Goal: Task Accomplishment & Management: Complete application form

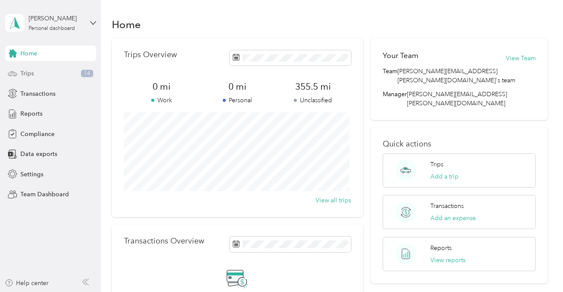
click at [30, 73] on span "Trips" at bounding box center [26, 73] width 13 height 9
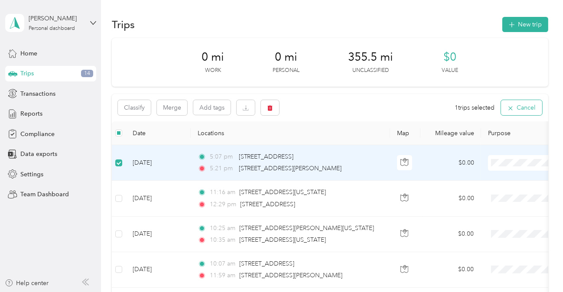
click at [515, 107] on button "Cancel" at bounding box center [521, 107] width 41 height 15
drag, startPoint x: 517, startPoint y: 167, endPoint x: 163, endPoint y: 173, distance: 353.9
click at [163, 173] on td "[DATE]" at bounding box center [158, 163] width 65 height 36
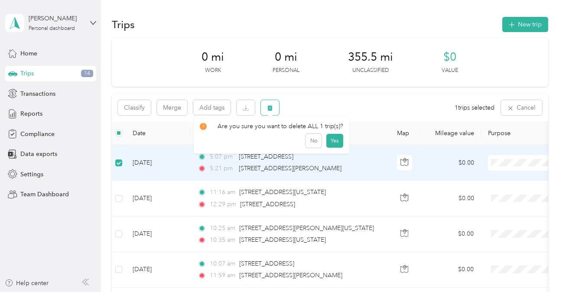
click at [270, 108] on icon "button" at bounding box center [270, 108] width 5 height 6
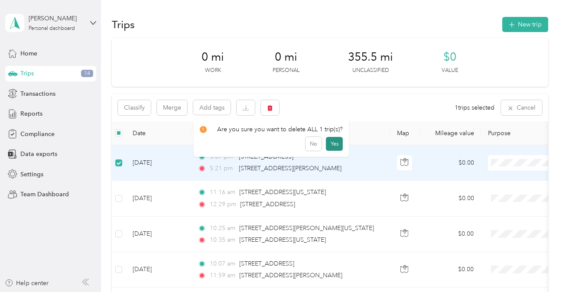
click at [332, 143] on button "Yes" at bounding box center [334, 144] width 17 height 14
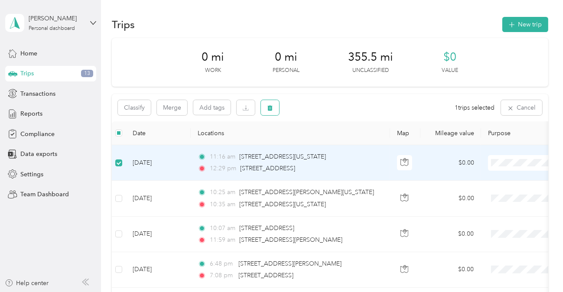
click at [269, 105] on icon "button" at bounding box center [270, 108] width 6 height 6
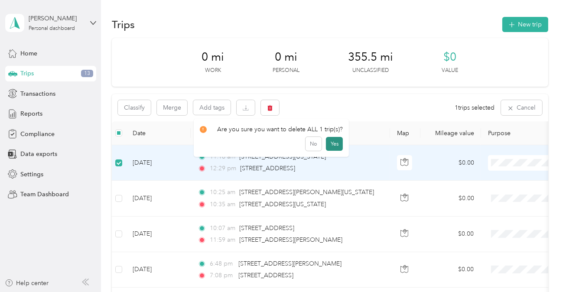
click at [333, 144] on button "Yes" at bounding box center [334, 144] width 17 height 14
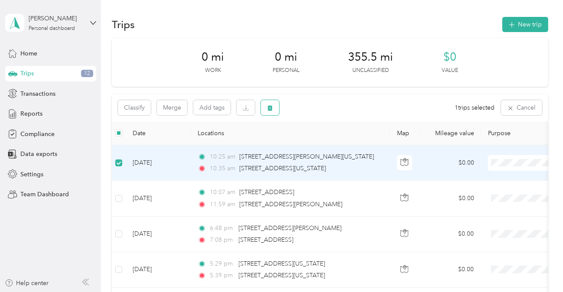
click at [272, 108] on icon "button" at bounding box center [270, 108] width 6 height 6
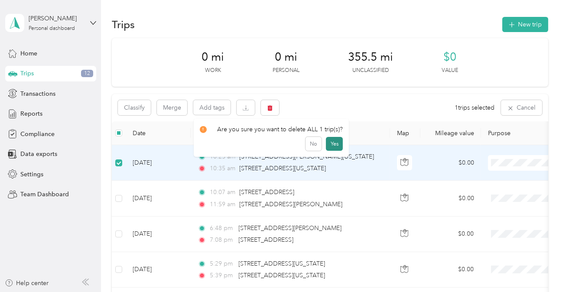
click at [331, 141] on button "Yes" at bounding box center [334, 144] width 17 height 14
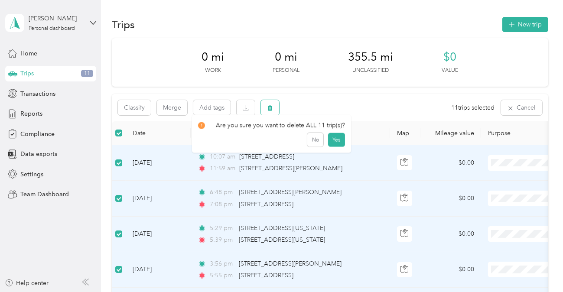
click at [270, 106] on icon "button" at bounding box center [270, 108] width 5 height 6
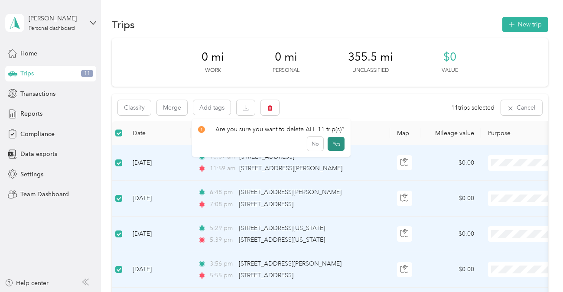
click at [335, 143] on button "Yes" at bounding box center [336, 144] width 17 height 14
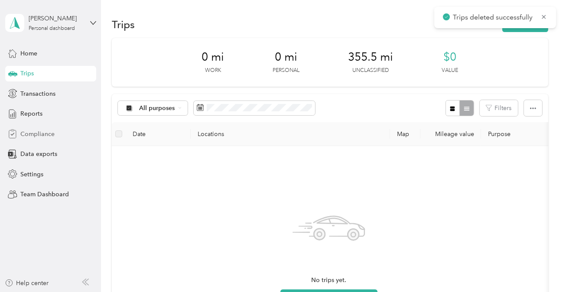
click at [33, 134] on span "Compliance" at bounding box center [37, 134] width 34 height 9
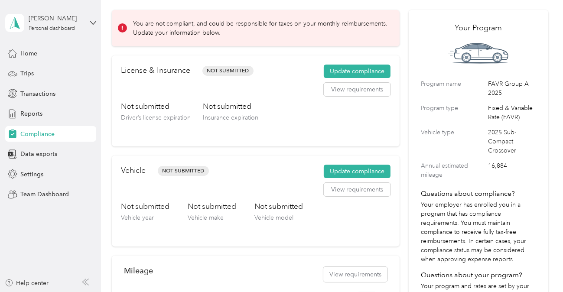
scroll to position [87, 0]
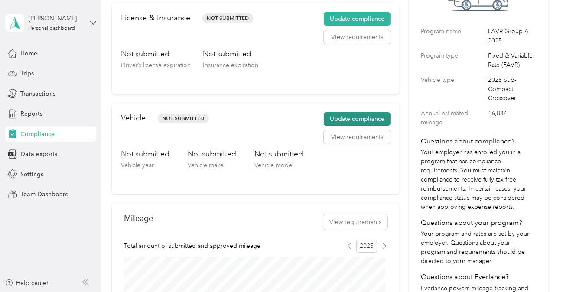
click at [351, 118] on button "Update compliance" at bounding box center [357, 119] width 67 height 14
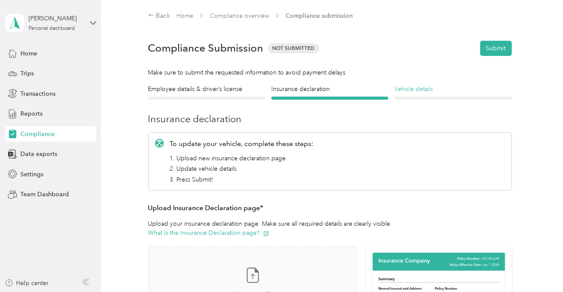
click at [412, 91] on h4 "Vehicle details" at bounding box center [453, 89] width 117 height 9
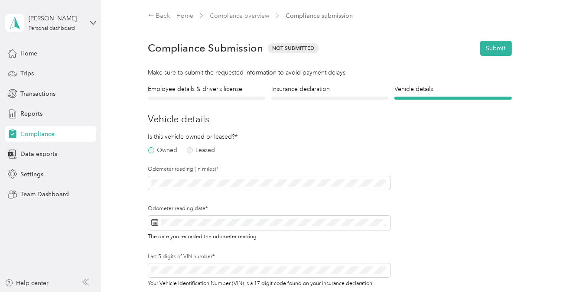
click at [152, 150] on label "Owned" at bounding box center [162, 150] width 29 height 6
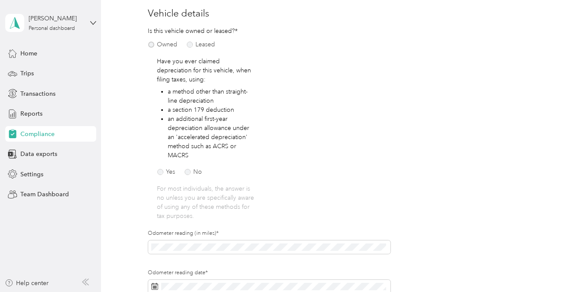
scroll to position [130, 0]
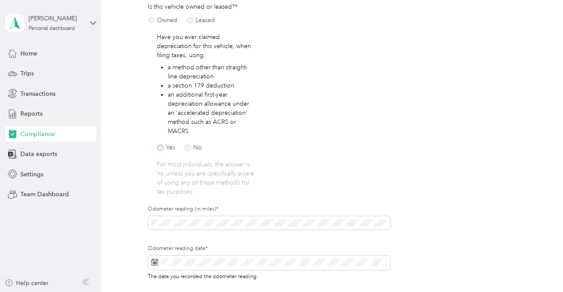
click at [158, 149] on label "Yes" at bounding box center [166, 148] width 18 height 6
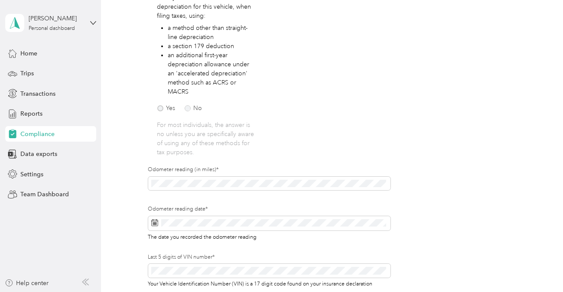
scroll to position [217, 0]
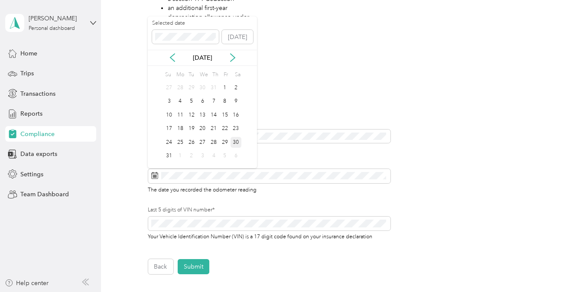
click at [237, 140] on div "30" at bounding box center [236, 142] width 11 height 11
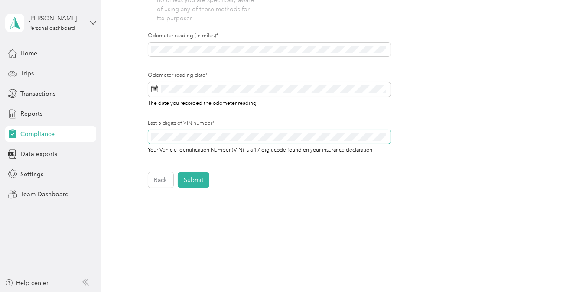
scroll to position [326, 0]
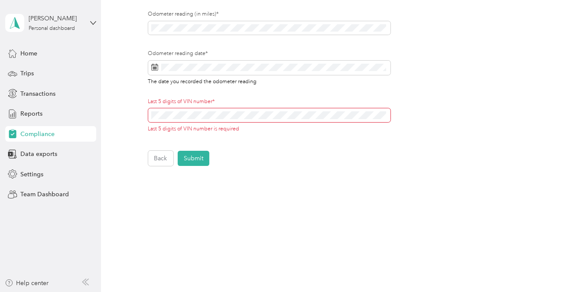
click at [134, 264] on div "Back Home Compliance overview Compliance submission Compliance Submission Not S…" at bounding box center [330, 146] width 458 height 292
click at [380, 281] on div "Back Home Compliance overview Compliance submission Compliance Submission Not S…" at bounding box center [330, 146] width 458 height 292
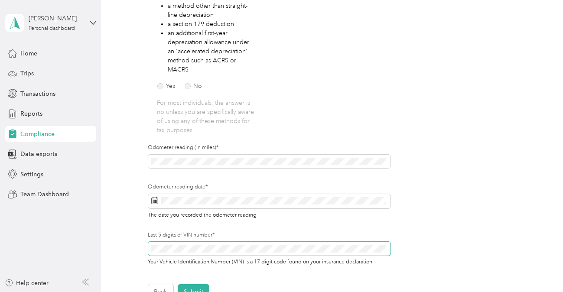
scroll to position [43, 0]
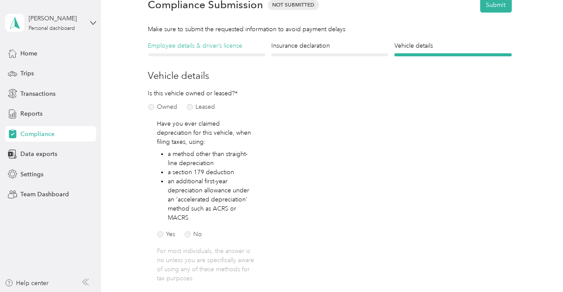
click at [215, 49] on h4 "Employee details & driver’s license" at bounding box center [206, 45] width 117 height 9
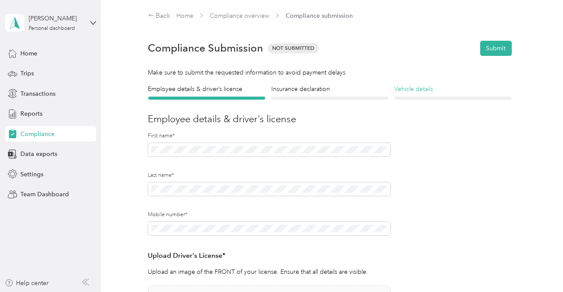
click at [417, 91] on h4 "Vehicle details" at bounding box center [453, 89] width 117 height 9
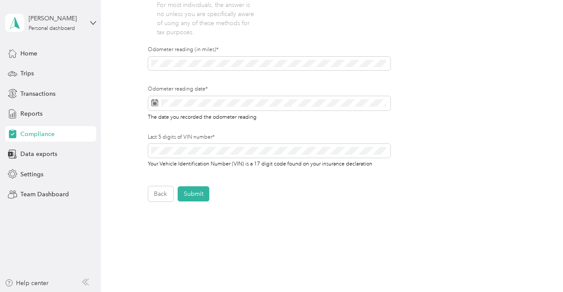
scroll to position [326, 0]
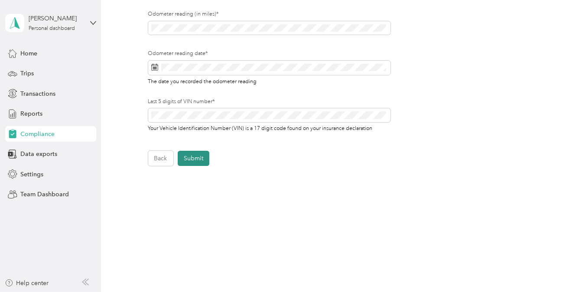
click at [192, 152] on button "Submit" at bounding box center [194, 158] width 32 height 15
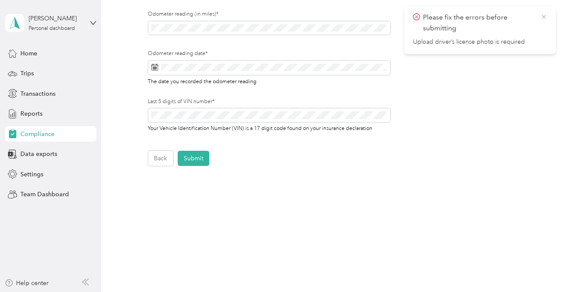
click at [545, 16] on icon at bounding box center [544, 17] width 4 height 4
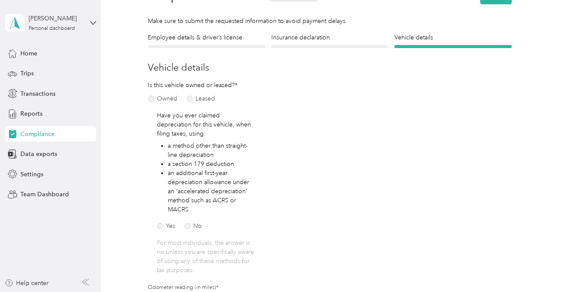
scroll to position [0, 0]
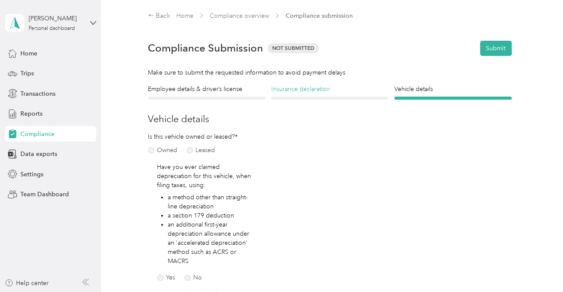
click at [300, 89] on h4 "Insurance declaration" at bounding box center [329, 89] width 117 height 9
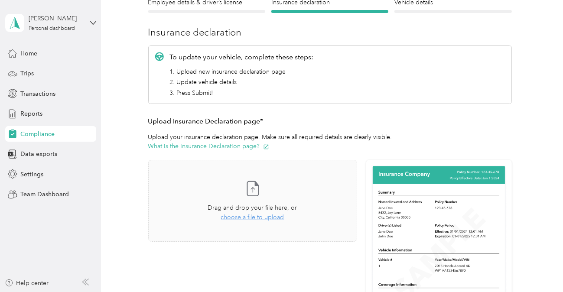
scroll to position [173, 0]
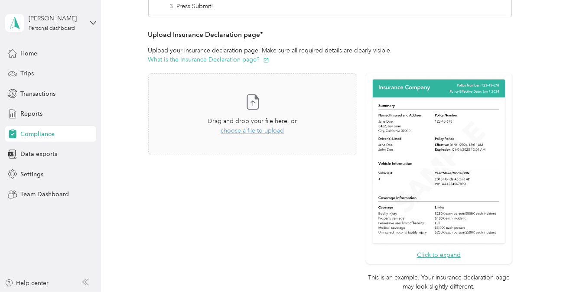
click at [241, 280] on div "Take a photo or choose a photo from your library Drag and drop your file here, …" at bounding box center [252, 183] width 209 height 221
click at [248, 130] on span "choose a file to upload" at bounding box center [252, 130] width 63 height 7
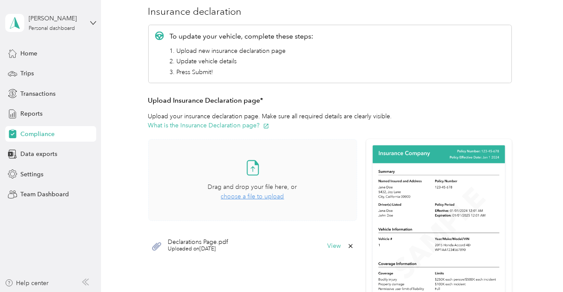
scroll to position [0, 0]
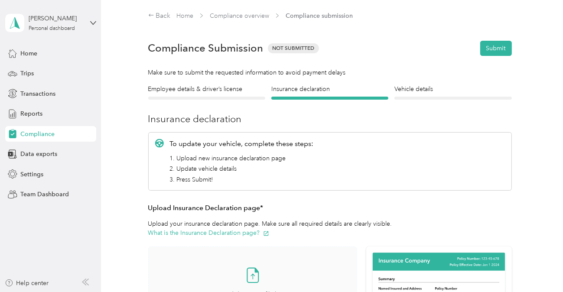
click at [203, 98] on div at bounding box center [206, 98] width 117 height 3
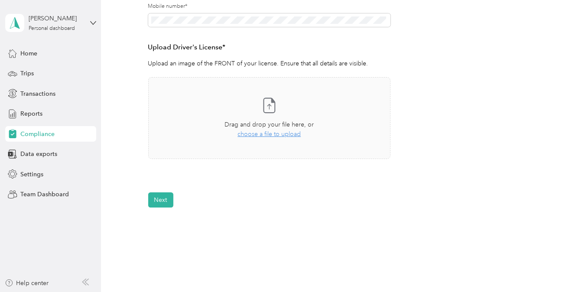
scroll to position [217, 0]
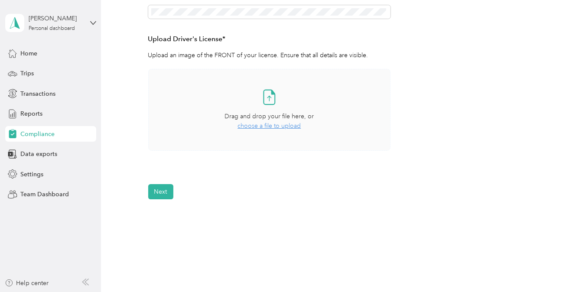
click at [266, 127] on span "choose a file to upload" at bounding box center [269, 125] width 63 height 7
click at [352, 281] on div "Back Home Compliance overview Compliance submission Compliance Submission Not S…" at bounding box center [330, 32] width 458 height 499
click at [262, 127] on span "choose a file to upload" at bounding box center [269, 125] width 63 height 7
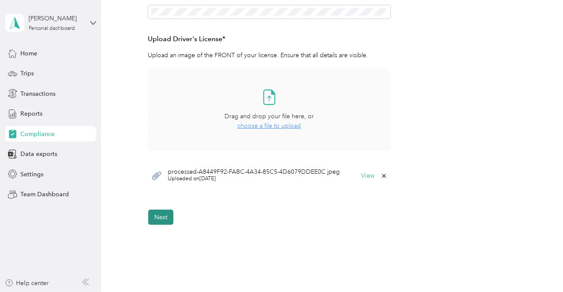
click at [160, 217] on button "Next" at bounding box center [160, 217] width 25 height 15
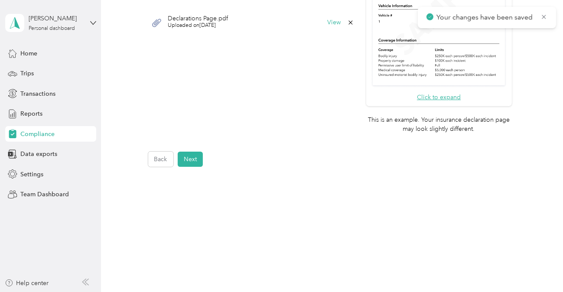
scroll to position [332, 0]
click at [194, 159] on button "Next" at bounding box center [190, 158] width 25 height 15
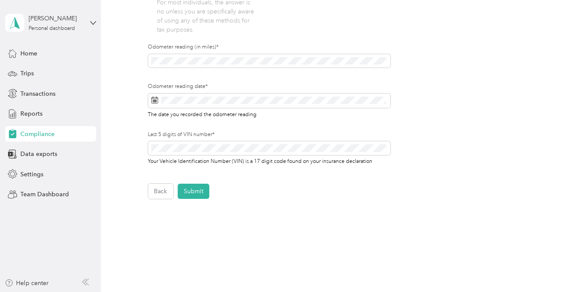
scroll to position [326, 0]
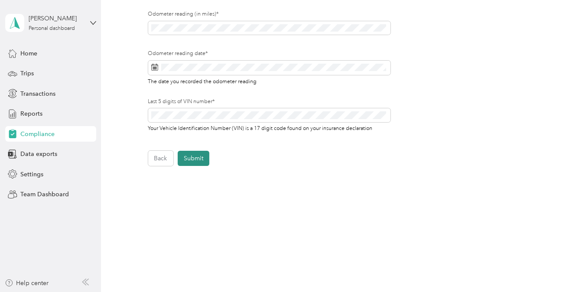
click at [196, 158] on button "Submit" at bounding box center [194, 158] width 32 height 15
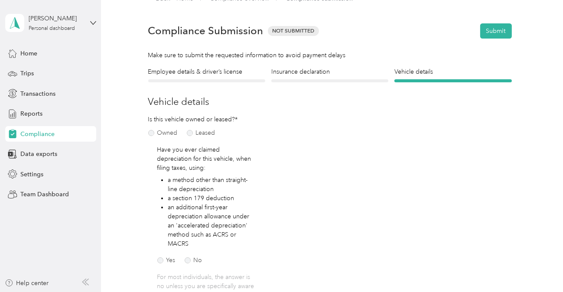
scroll to position [10, 0]
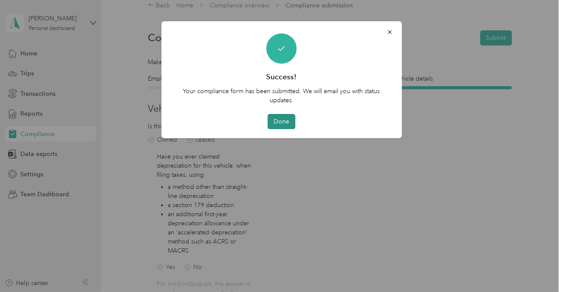
click at [282, 121] on button "Done" at bounding box center [282, 121] width 28 height 15
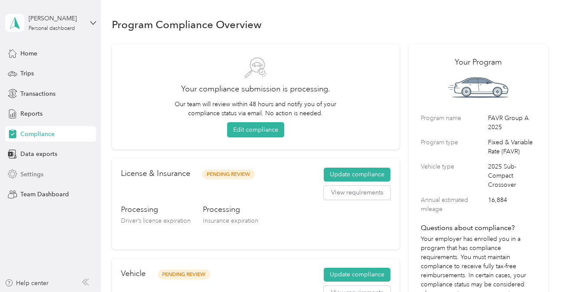
click at [39, 174] on span "Settings" at bounding box center [31, 174] width 23 height 9
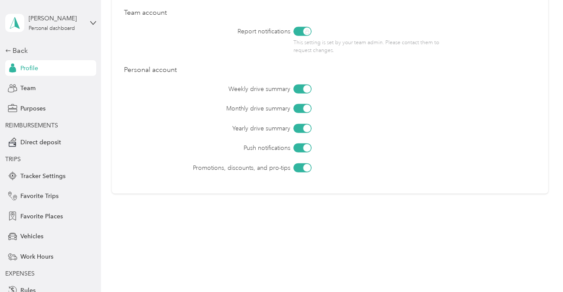
scroll to position [532, 0]
click at [37, 255] on span "Work Hours" at bounding box center [36, 256] width 33 height 9
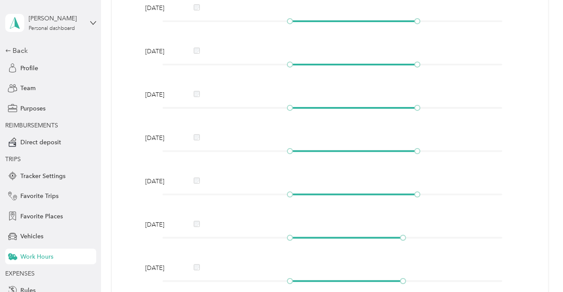
scroll to position [260, 0]
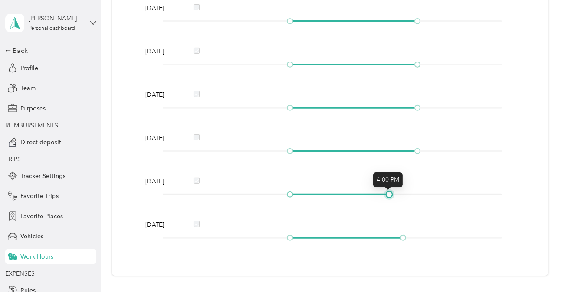
drag, startPoint x: 401, startPoint y: 194, endPoint x: 384, endPoint y: 195, distance: 16.9
click at [387, 195] on div at bounding box center [389, 195] width 4 height 4
drag, startPoint x: 401, startPoint y: 238, endPoint x: 389, endPoint y: 239, distance: 11.8
click at [389, 239] on div at bounding box center [389, 238] width 4 height 4
drag, startPoint x: 415, startPoint y: 151, endPoint x: 428, endPoint y: 150, distance: 13.4
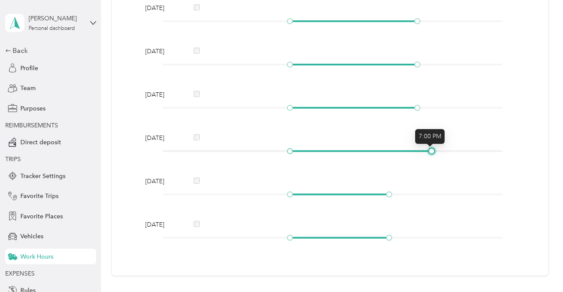
click at [430, 150] on div at bounding box center [432, 151] width 4 height 4
drag, startPoint x: 416, startPoint y: 107, endPoint x: 431, endPoint y: 108, distance: 14.3
click at [431, 108] on div at bounding box center [432, 108] width 4 height 4
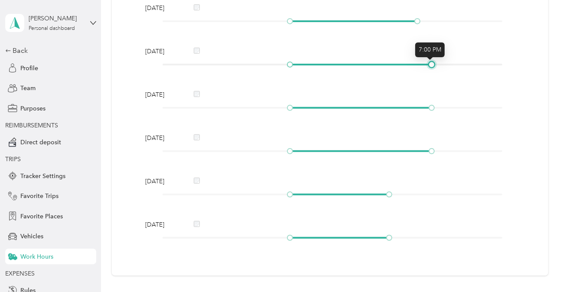
drag, startPoint x: 416, startPoint y: 63, endPoint x: 432, endPoint y: 65, distance: 15.8
click at [432, 65] on div at bounding box center [432, 64] width 4 height 4
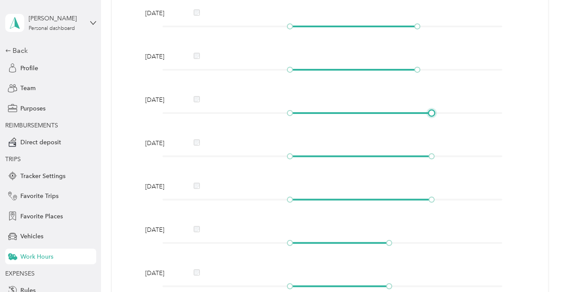
scroll to position [130, 0]
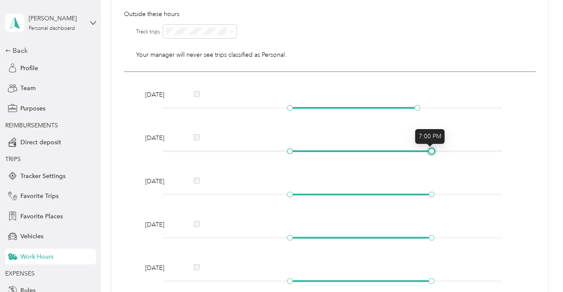
drag, startPoint x: 416, startPoint y: 151, endPoint x: 428, endPoint y: 151, distance: 11.3
click at [430, 151] on div at bounding box center [432, 151] width 4 height 4
drag, startPoint x: 416, startPoint y: 108, endPoint x: 432, endPoint y: 110, distance: 15.7
click at [432, 110] on div at bounding box center [432, 108] width 4 height 4
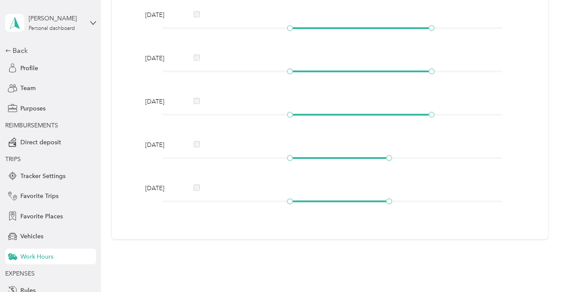
scroll to position [0, 0]
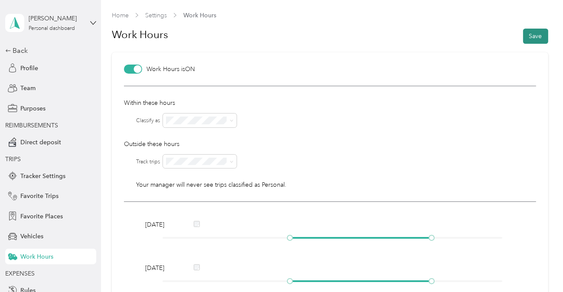
click at [534, 32] on button "Save" at bounding box center [535, 36] width 25 height 15
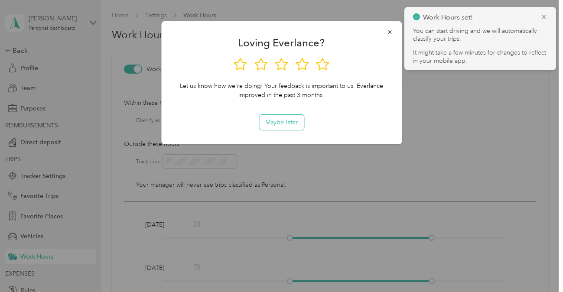
click at [281, 124] on button "Maybe later" at bounding box center [281, 122] width 45 height 15
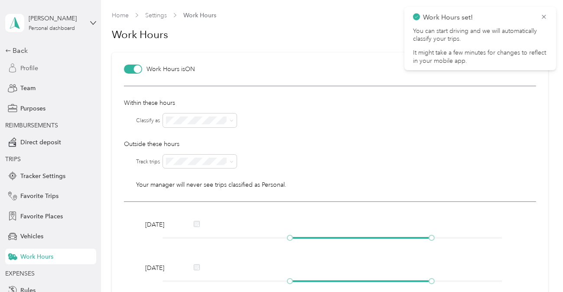
click at [25, 69] on span "Profile" at bounding box center [29, 68] width 18 height 9
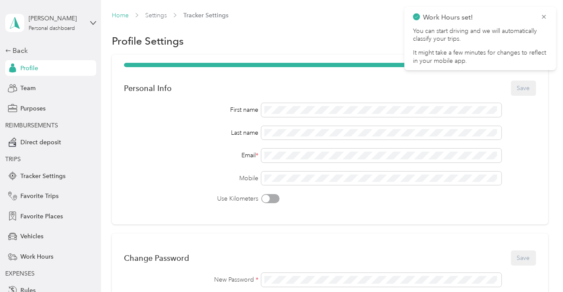
click at [125, 17] on link "Home" at bounding box center [120, 15] width 17 height 7
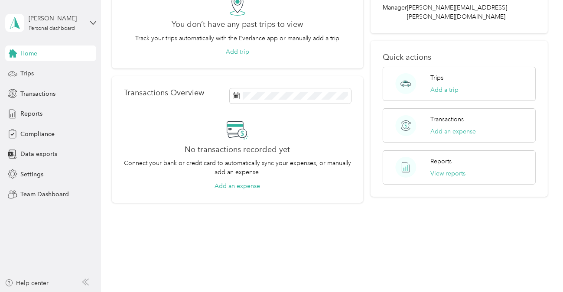
scroll to position [87, 0]
click at [26, 74] on span "Trips" at bounding box center [26, 73] width 13 height 9
